Goal: Task Accomplishment & Management: Use online tool/utility

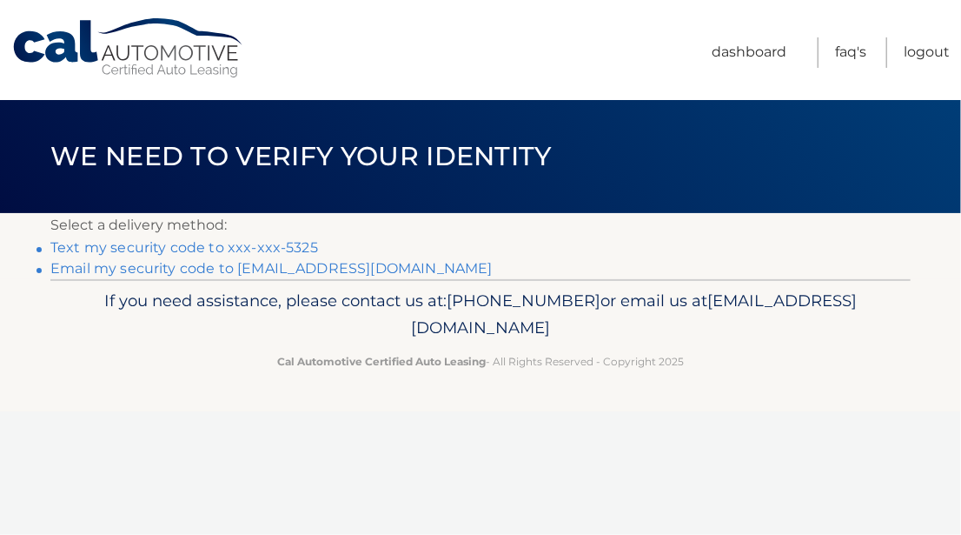
click at [254, 246] on link "Text my security code to xxx-xxx-5325" at bounding box center [184, 247] width 268 height 17
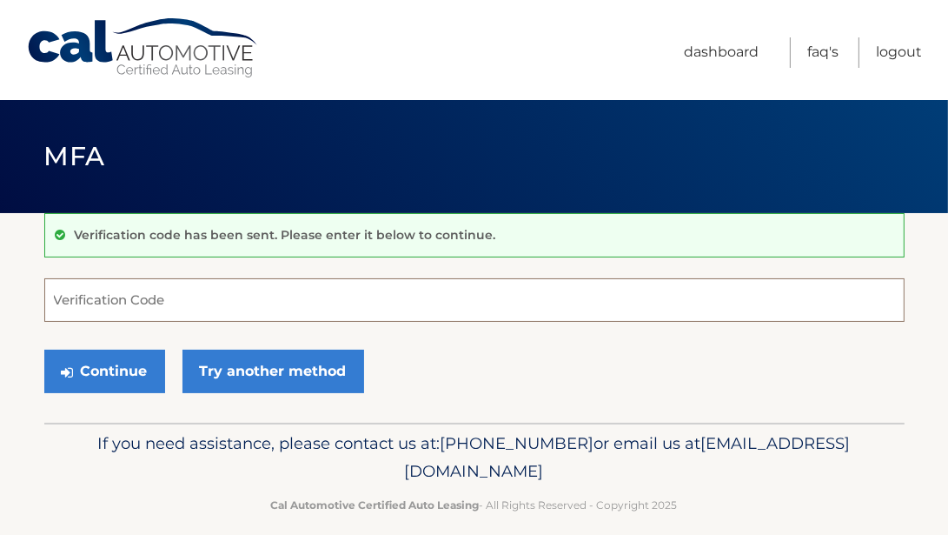
click at [84, 289] on input "Verification Code" at bounding box center [474, 299] width 860 height 43
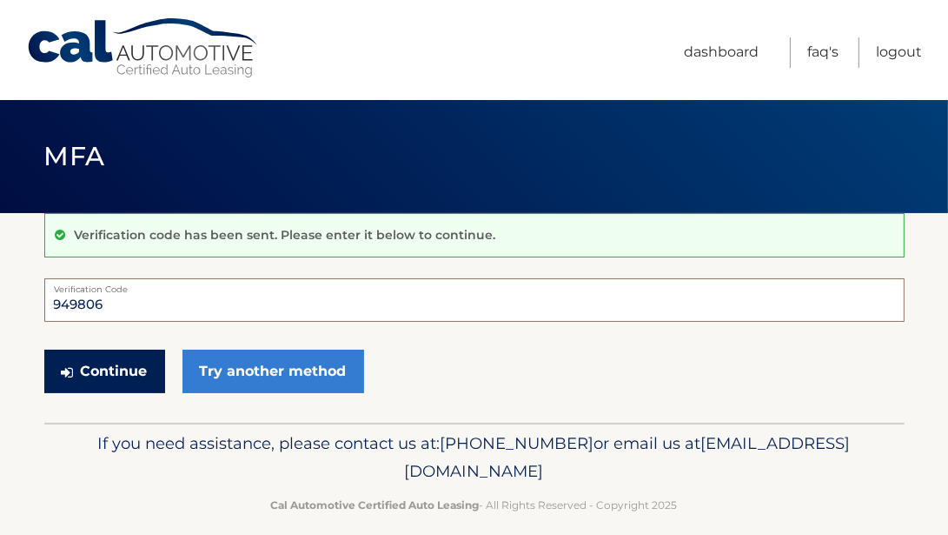
type input "949806"
click at [108, 362] on button "Continue" at bounding box center [104, 370] width 121 height 43
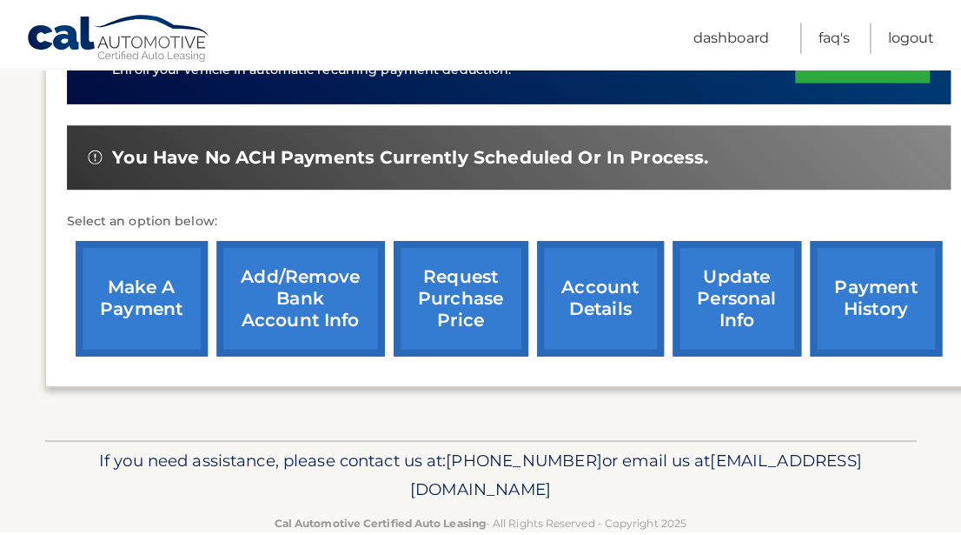
scroll to position [608, 0]
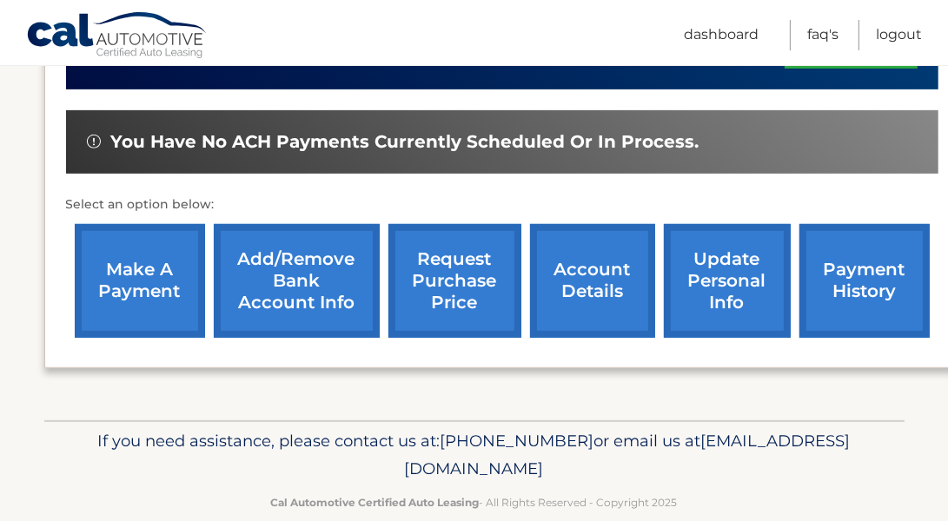
click at [442, 275] on link "request purchase price" at bounding box center [455, 281] width 133 height 114
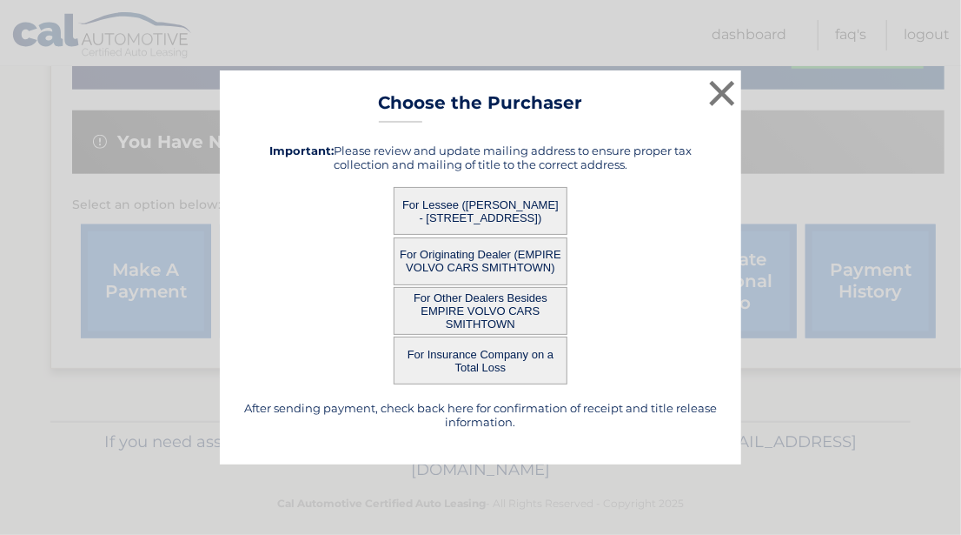
click at [477, 216] on button "For Lessee ([PERSON_NAME] - [STREET_ADDRESS])" at bounding box center [481, 211] width 174 height 48
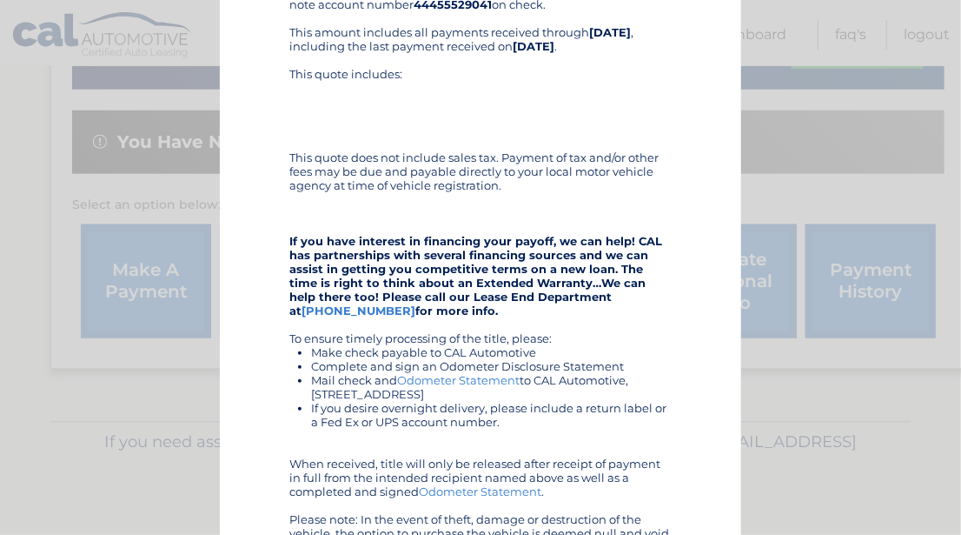
scroll to position [376, 0]
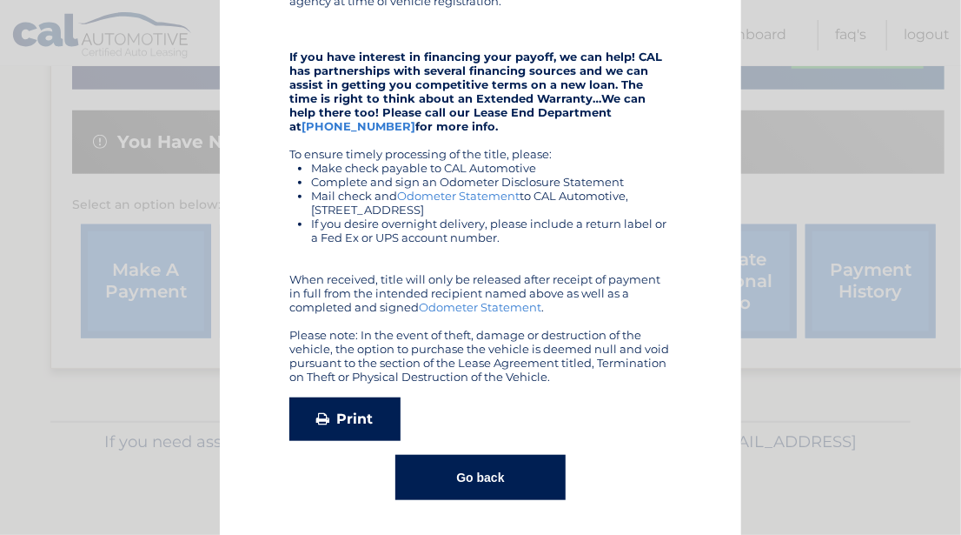
click at [341, 413] on link "Print" at bounding box center [344, 418] width 111 height 43
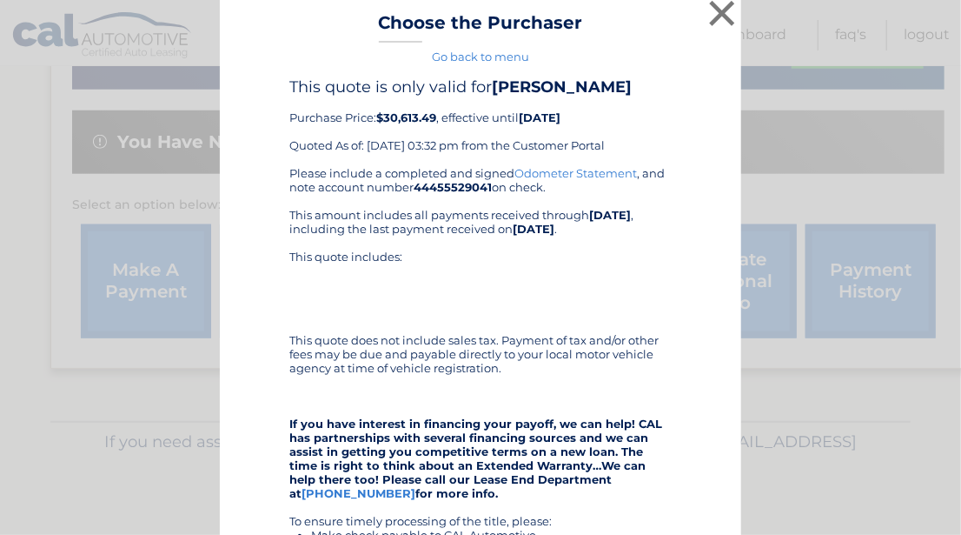
scroll to position [0, 0]
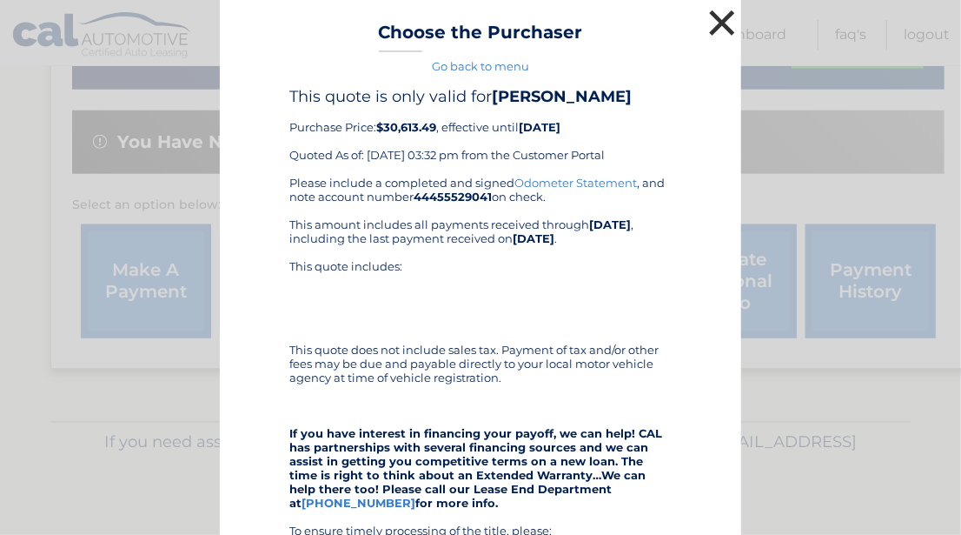
click at [716, 20] on button "×" at bounding box center [722, 22] width 35 height 35
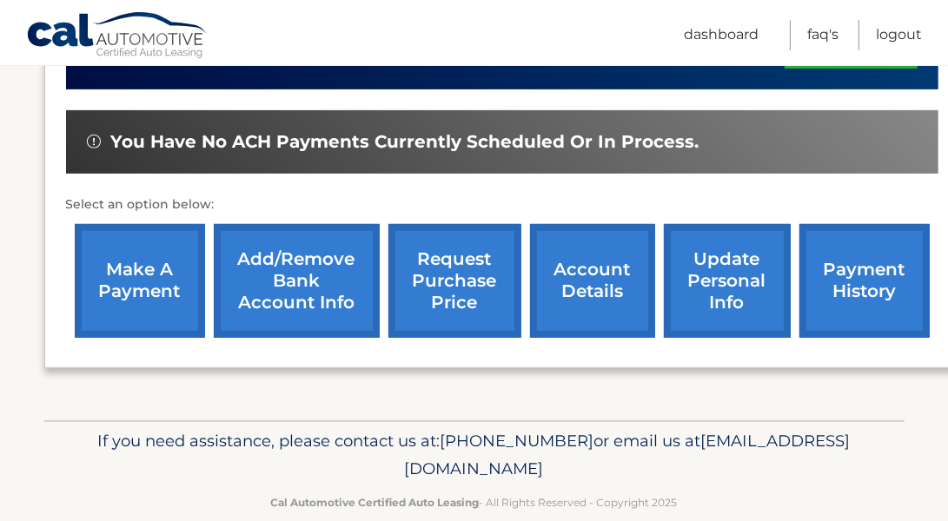
click at [472, 287] on link "request purchase price" at bounding box center [455, 281] width 133 height 114
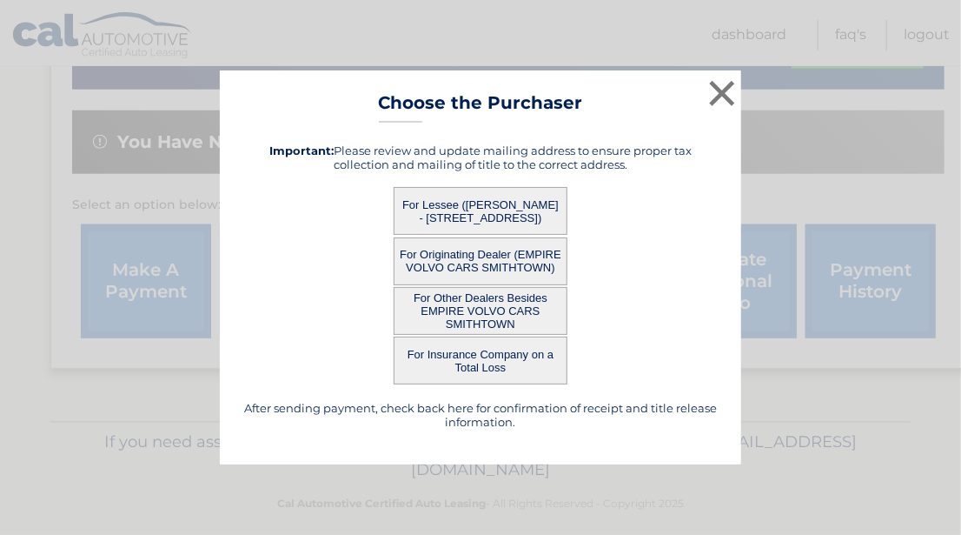
click at [498, 307] on button "For Other Dealers Besides EMPIRE VOLVO CARS SMITHTOWN" at bounding box center [481, 311] width 174 height 48
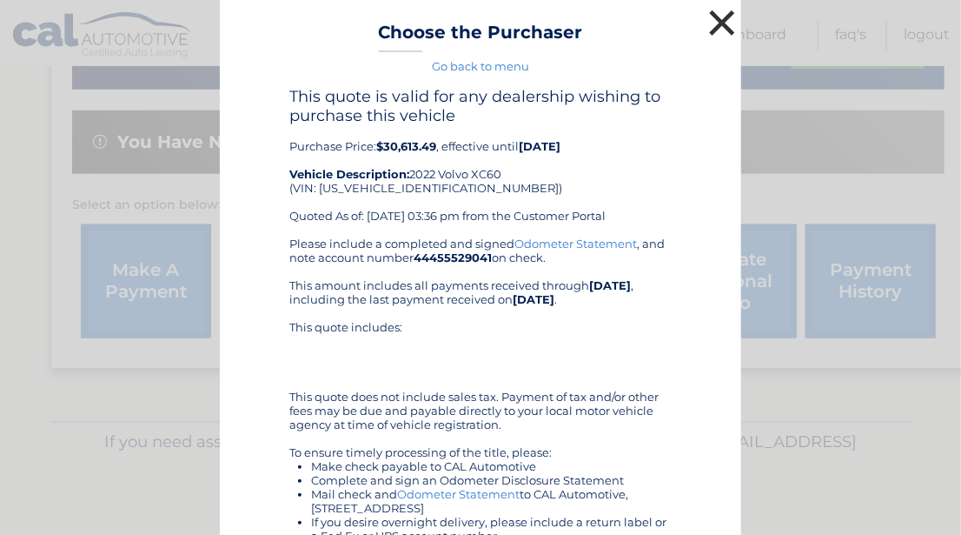
click at [719, 18] on button "×" at bounding box center [722, 22] width 35 height 35
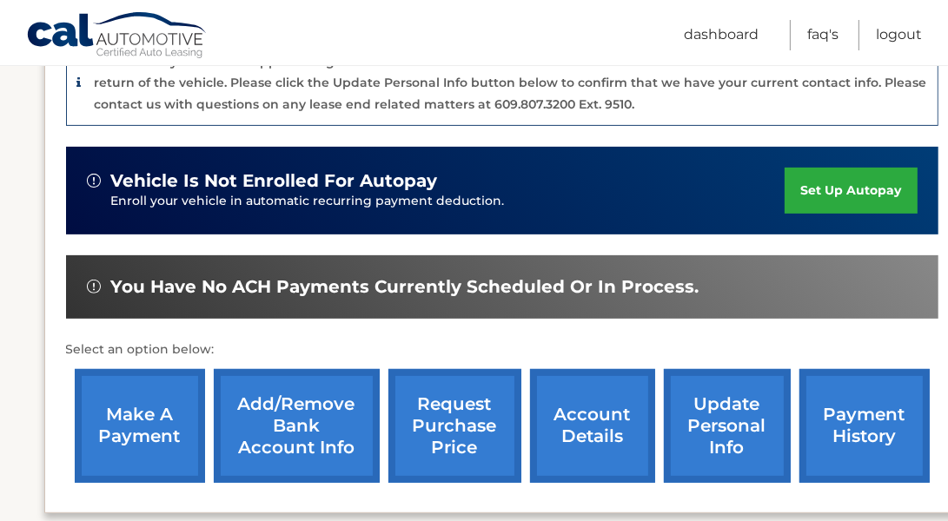
scroll to position [376, 0]
